Goal: Complete application form

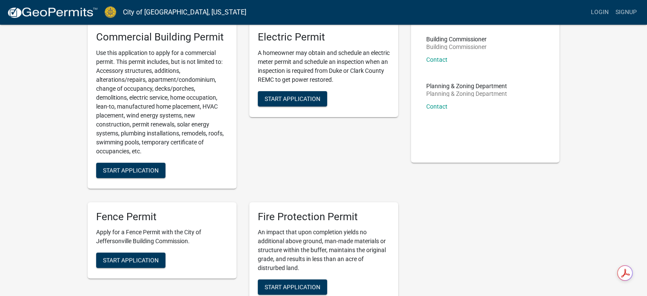
scroll to position [43, 0]
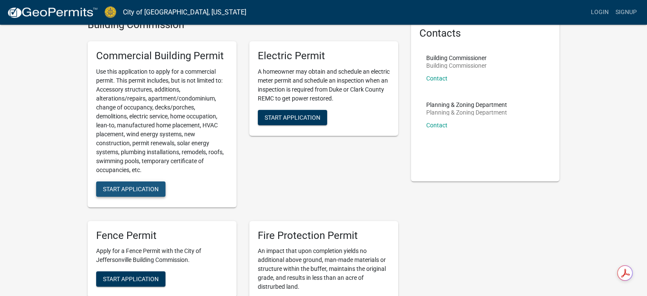
click at [128, 185] on span "Start Application" at bounding box center [131, 188] width 56 height 7
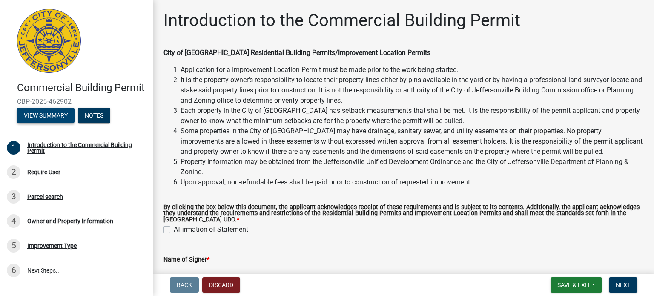
click at [46, 123] on button "View Summary" at bounding box center [45, 115] width 57 height 15
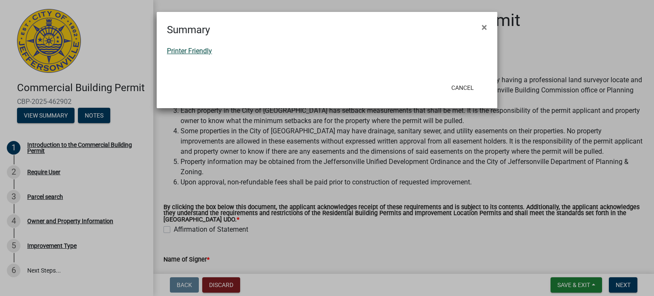
click at [197, 51] on link "Printer Friendly" at bounding box center [189, 51] width 45 height 8
click at [463, 89] on button "Cancel" at bounding box center [462, 87] width 36 height 15
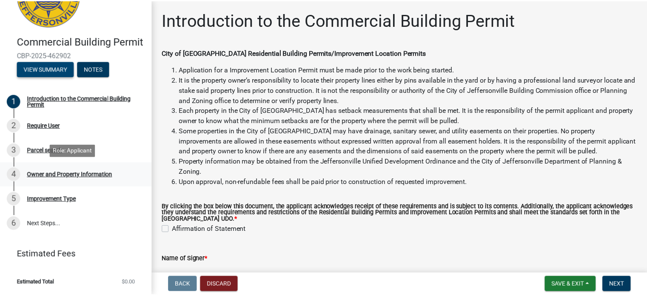
scroll to position [59, 0]
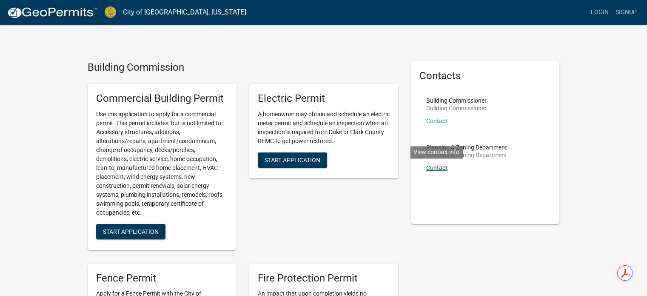
click at [444, 169] on link "Contact" at bounding box center [436, 167] width 21 height 7
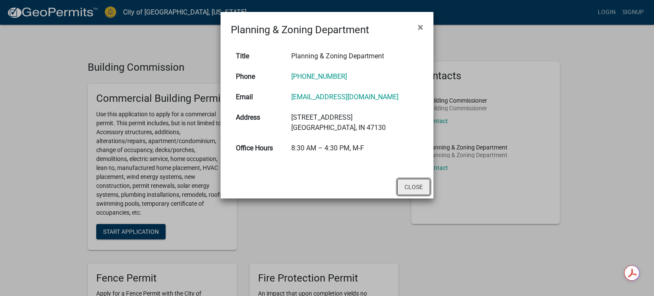
click at [420, 195] on button "Close" at bounding box center [413, 187] width 33 height 16
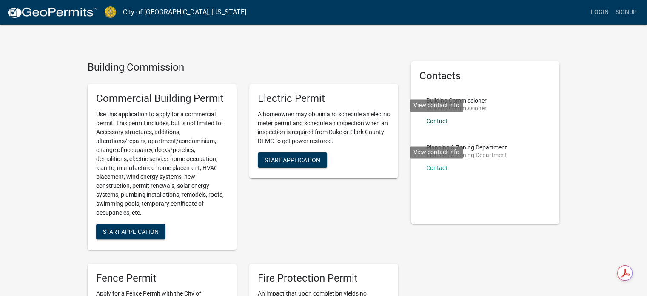
click at [438, 120] on link "Contact" at bounding box center [436, 120] width 21 height 7
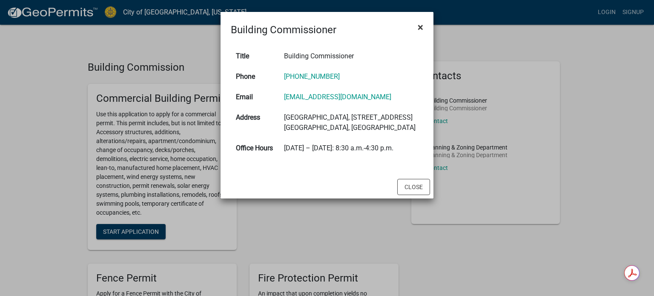
click at [421, 25] on span "×" at bounding box center [421, 27] width 6 height 12
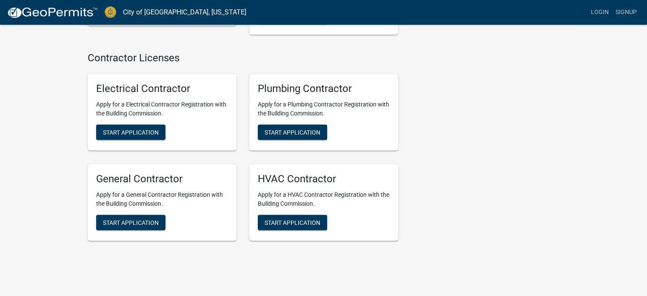
scroll to position [1776, 0]
